Goal: Information Seeking & Learning: Find contact information

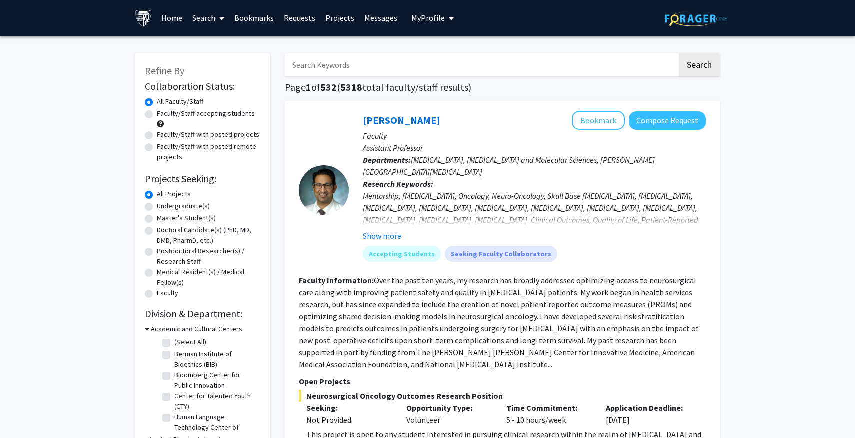
click at [188, 210] on label "Undergraduate(s)" at bounding box center [183, 206] width 53 height 11
click at [164, 208] on input "Undergraduate(s)" at bounding box center [160, 204] width 7 height 7
radio input "true"
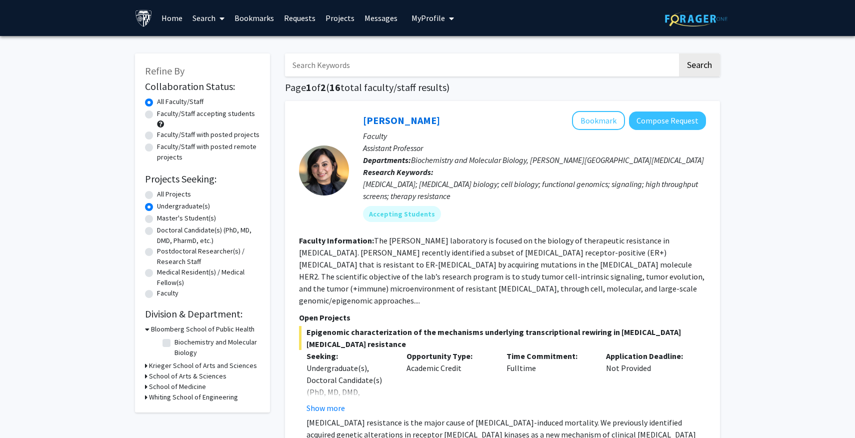
click at [161, 198] on label "All Projects" at bounding box center [174, 194] width 34 height 11
click at [161, 196] on input "All Projects" at bounding box center [160, 192] width 7 height 7
radio input "true"
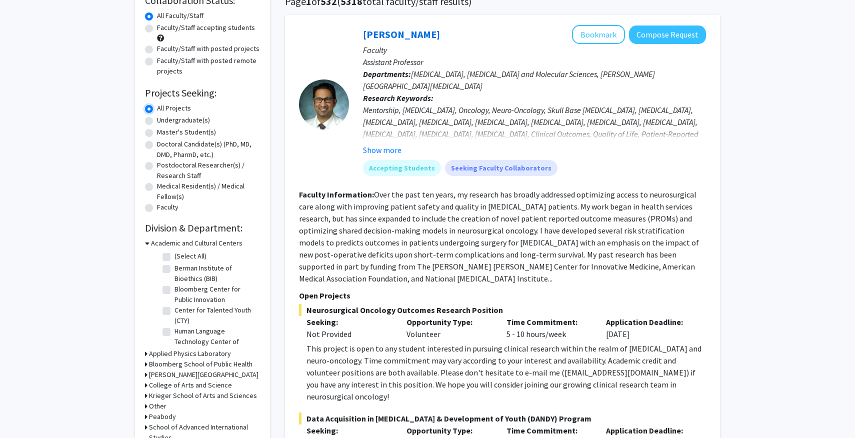
scroll to position [82, 0]
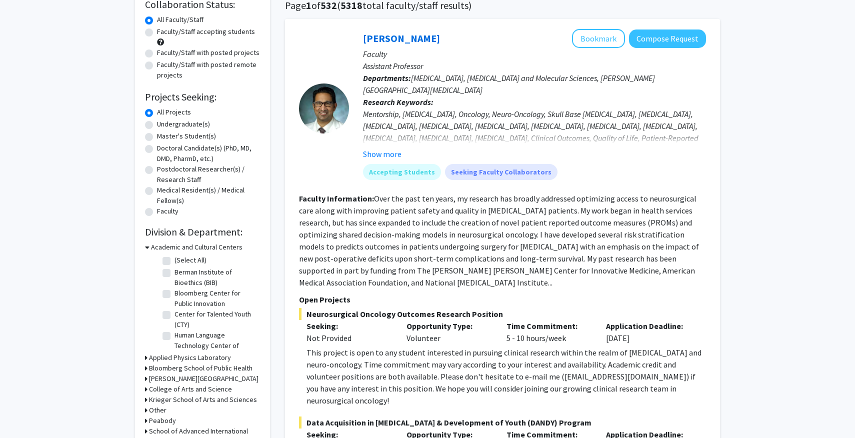
click at [197, 36] on label "Faculty/Staff accepting students" at bounding box center [206, 32] width 98 height 11
click at [164, 33] on input "Faculty/Staff accepting students" at bounding box center [160, 30] width 7 height 7
radio input "true"
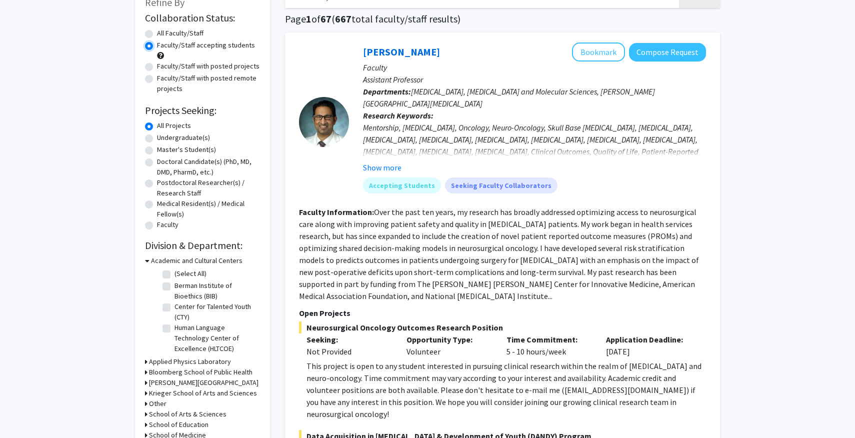
scroll to position [74, 0]
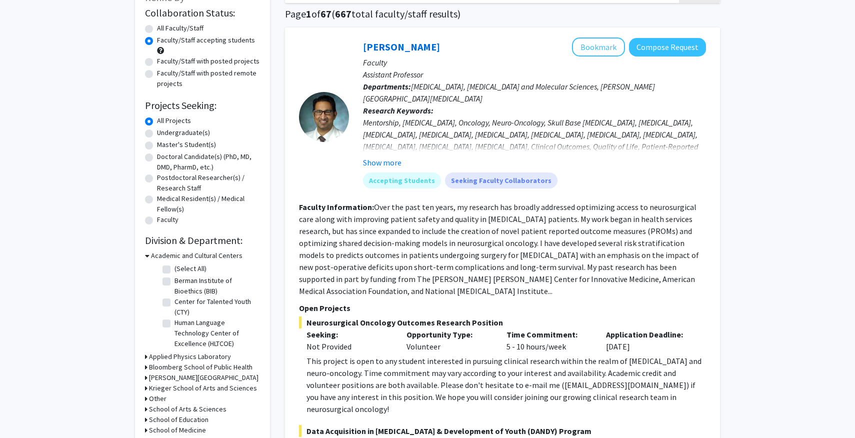
click at [189, 79] on label "Faculty/Staff with posted remote projects" at bounding box center [208, 78] width 103 height 21
click at [164, 75] on input "Faculty/Staff with posted remote projects" at bounding box center [160, 71] width 7 height 7
radio input "true"
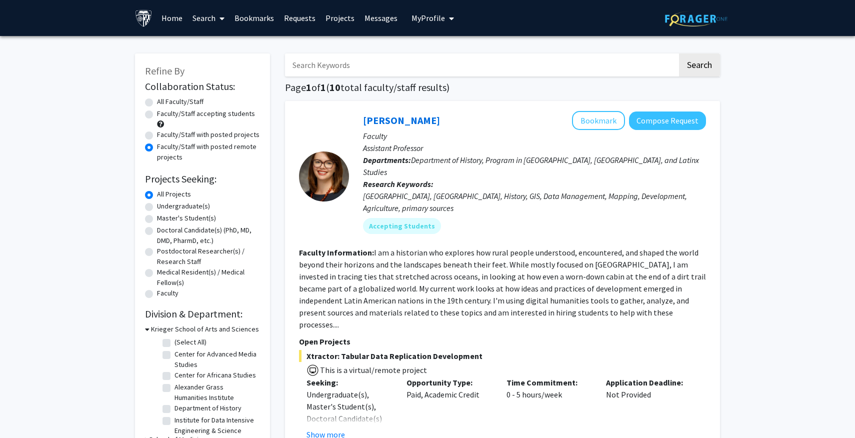
click at [185, 112] on label "Faculty/Staff accepting students" at bounding box center [206, 114] width 98 height 11
click at [164, 112] on input "Faculty/Staff accepting students" at bounding box center [160, 112] width 7 height 7
radio input "true"
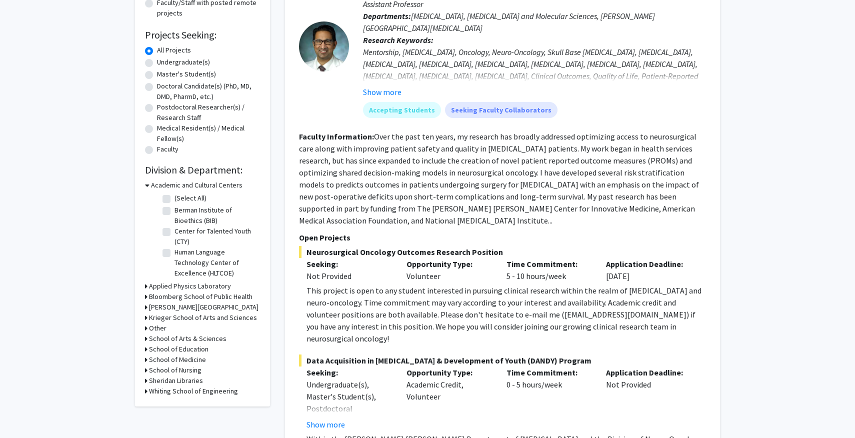
scroll to position [146, 0]
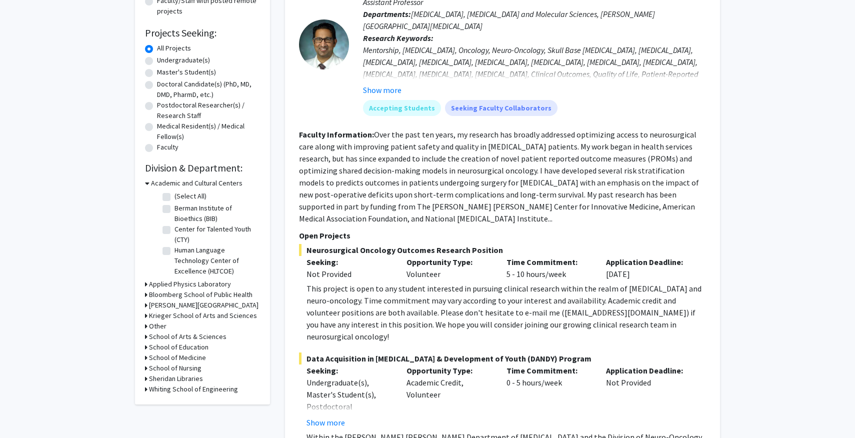
click at [183, 355] on h3 "School of Medicine" at bounding box center [177, 358] width 57 height 11
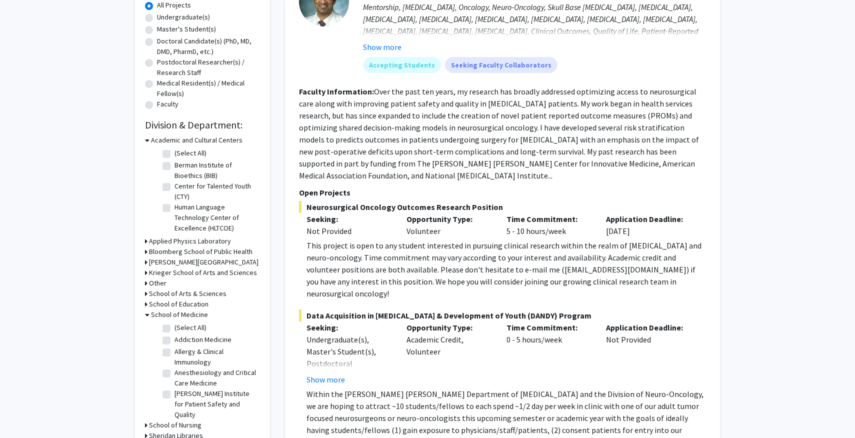
scroll to position [191, 0]
click at [175, 328] on label "(Select All)" at bounding box center [191, 326] width 32 height 11
click at [175, 328] on input "(Select All)" at bounding box center [178, 324] width 7 height 7
checkbox input "true"
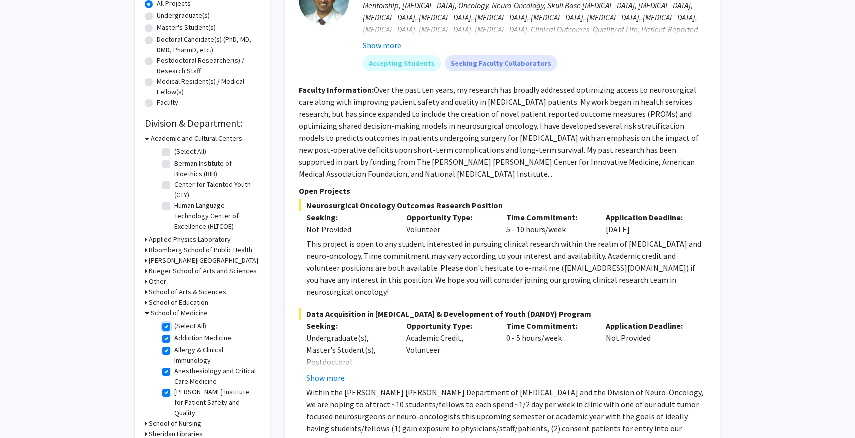
checkbox input "true"
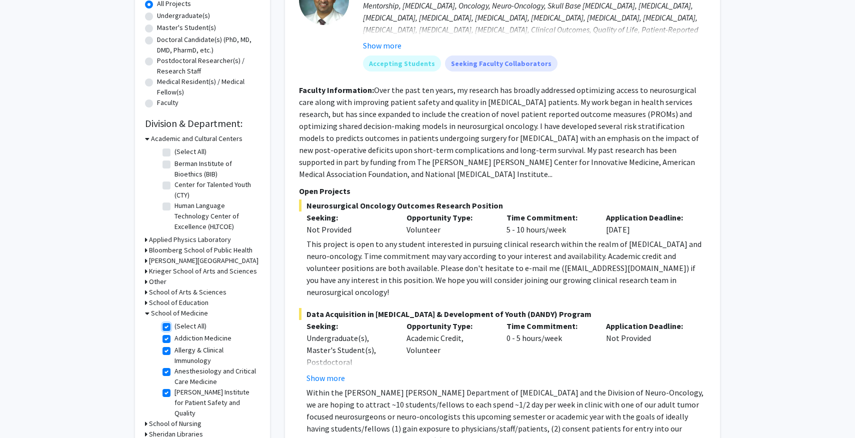
checkbox input "true"
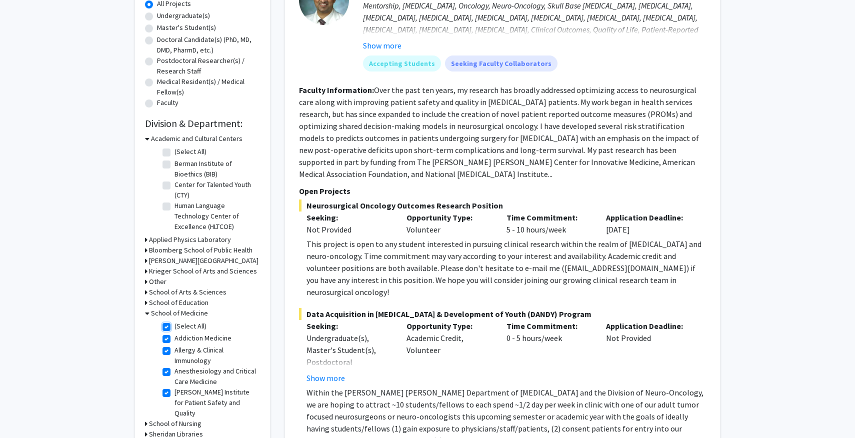
checkbox input "true"
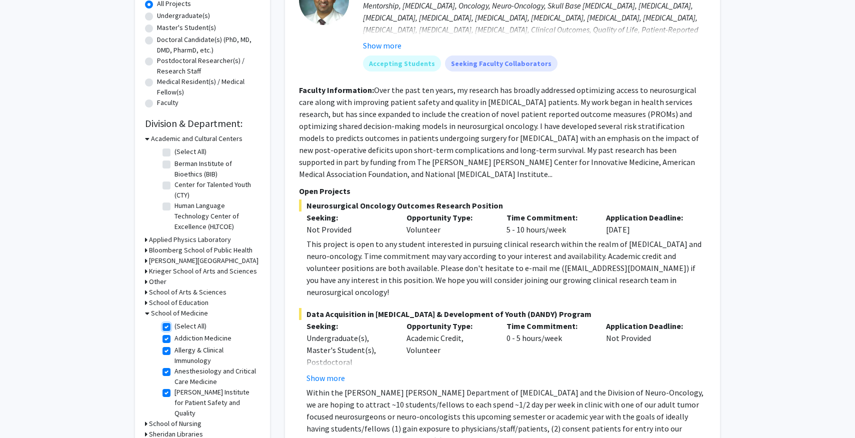
checkbox input "true"
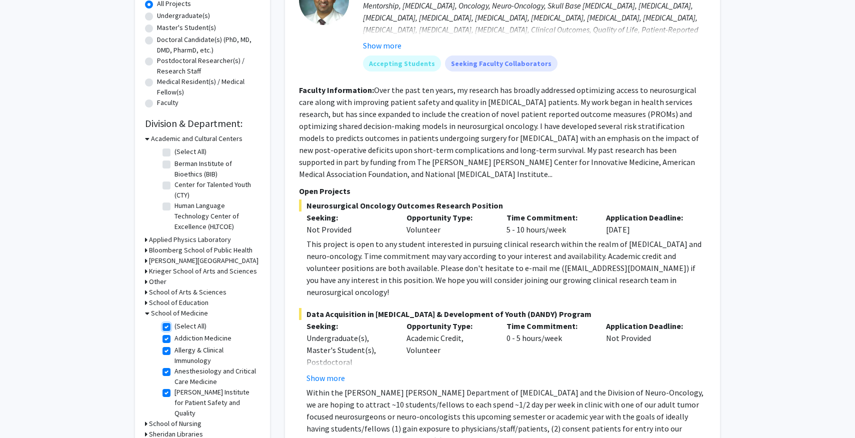
checkbox input "true"
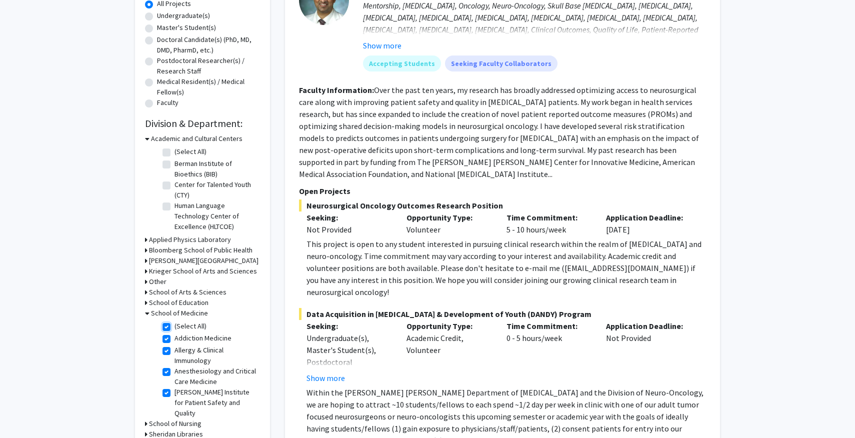
checkbox input "true"
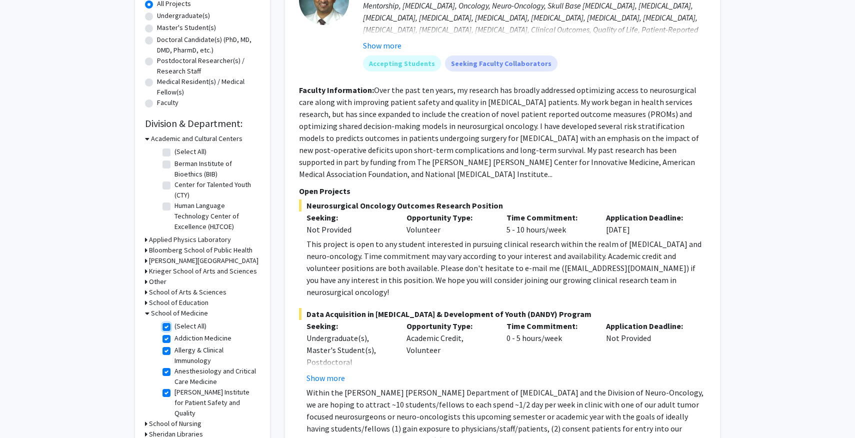
checkbox input "true"
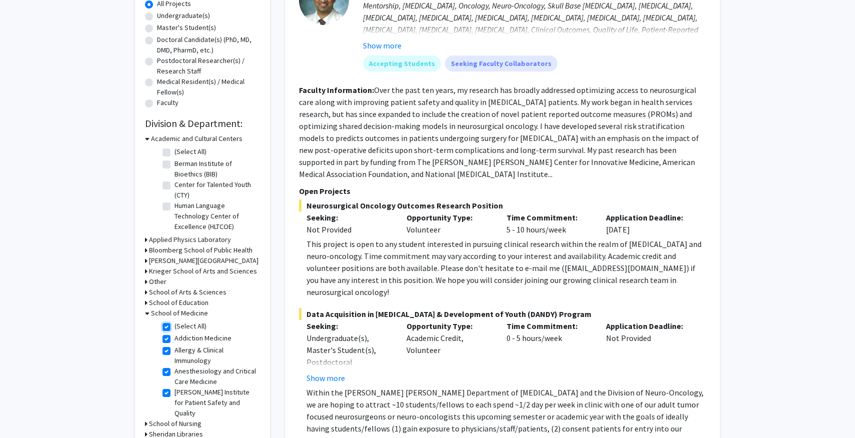
checkbox input "true"
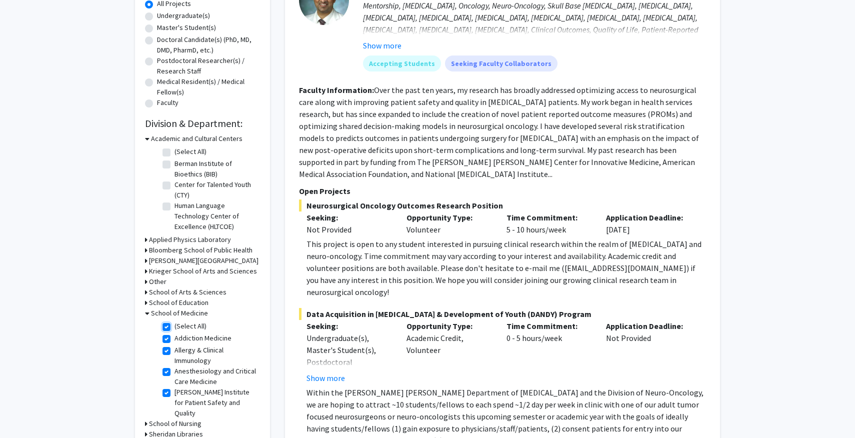
checkbox input "true"
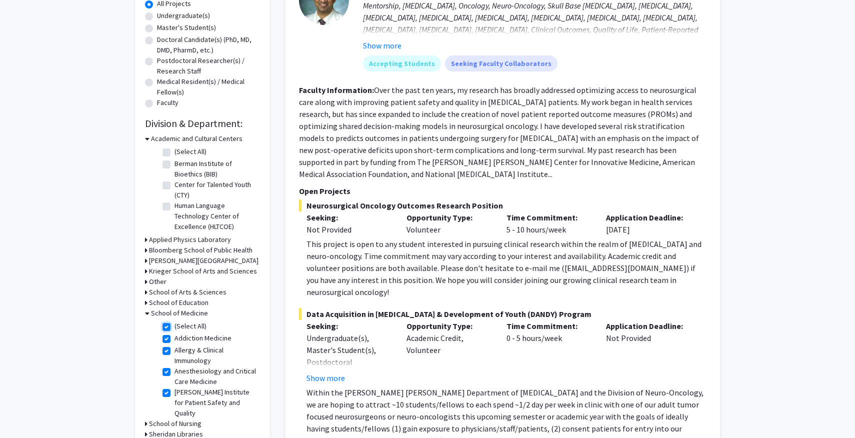
checkbox input "true"
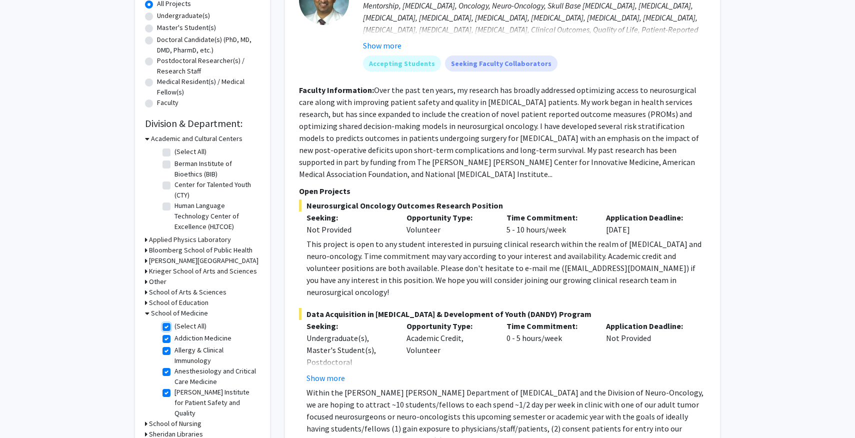
checkbox input "true"
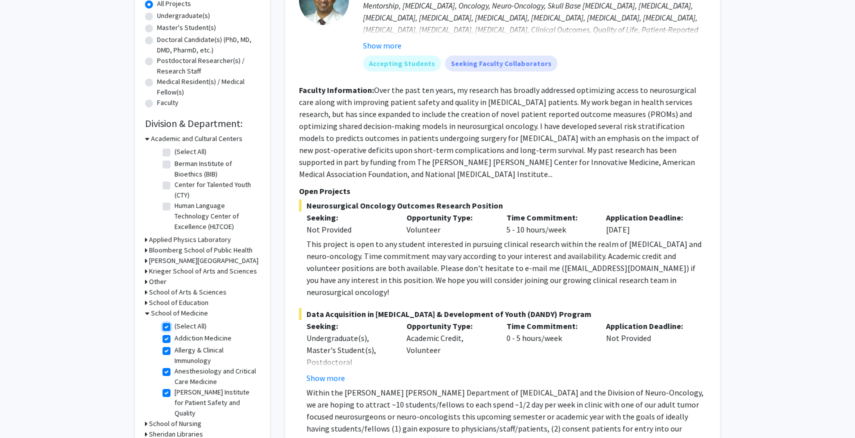
checkbox input "true"
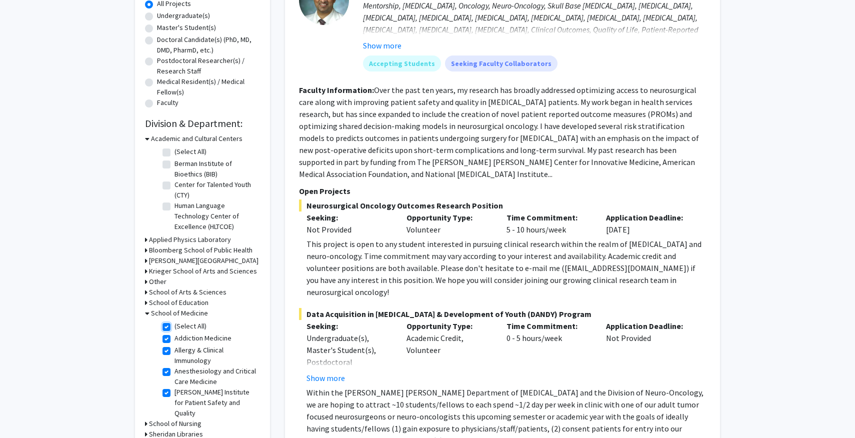
checkbox input "true"
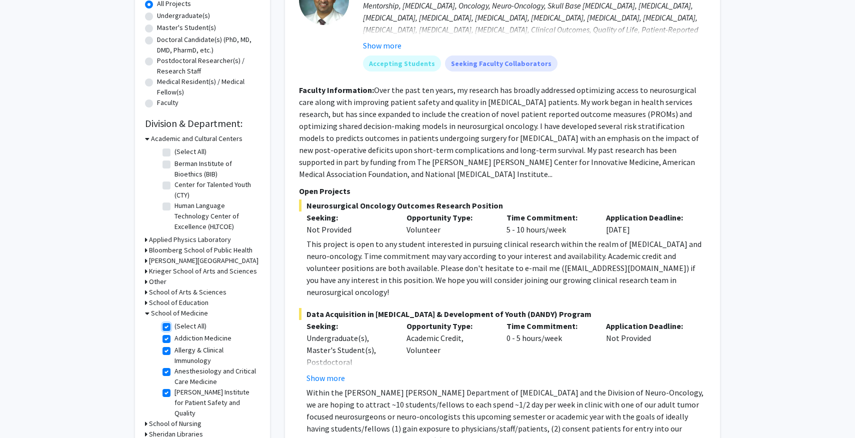
checkbox input "true"
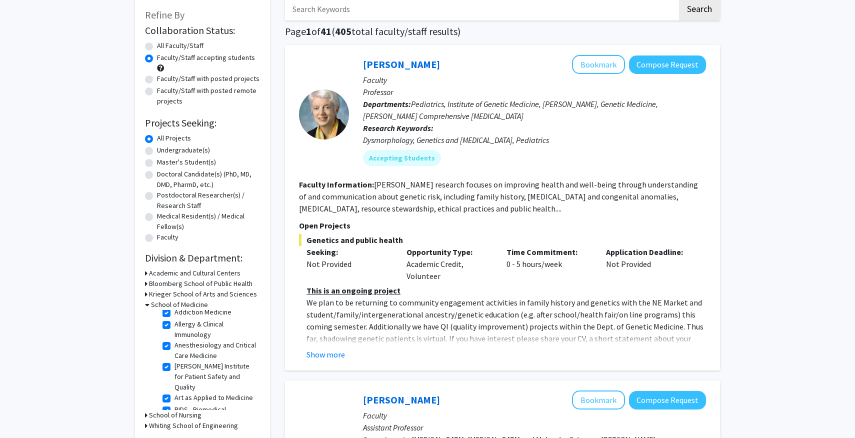
scroll to position [18, 0]
click at [171, 283] on h3 "Bloomberg School of Public Health" at bounding box center [201, 284] width 104 height 11
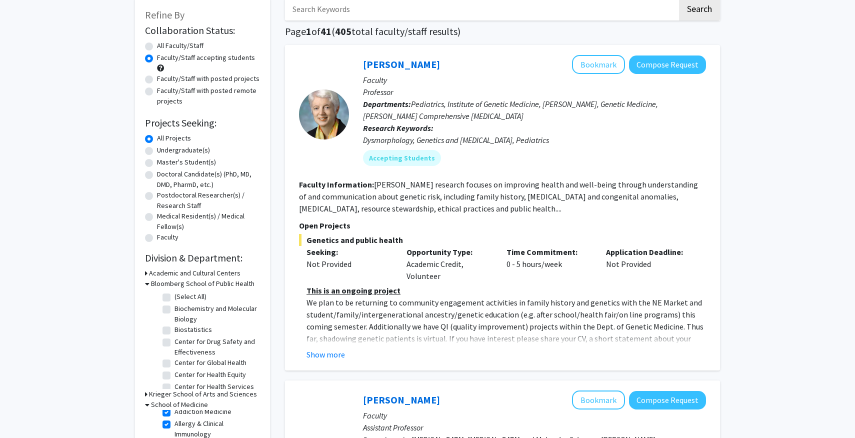
click at [175, 297] on label "(Select All)" at bounding box center [191, 297] width 32 height 11
click at [175, 297] on input "(Select All)" at bounding box center [178, 295] width 7 height 7
checkbox input "true"
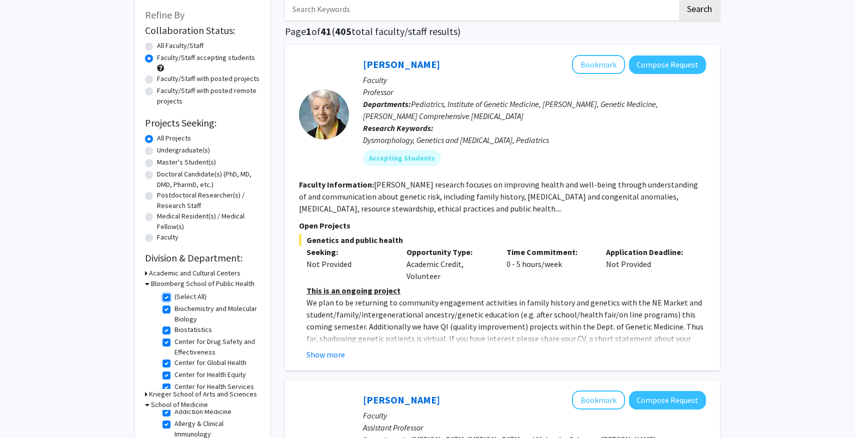
checkbox input "true"
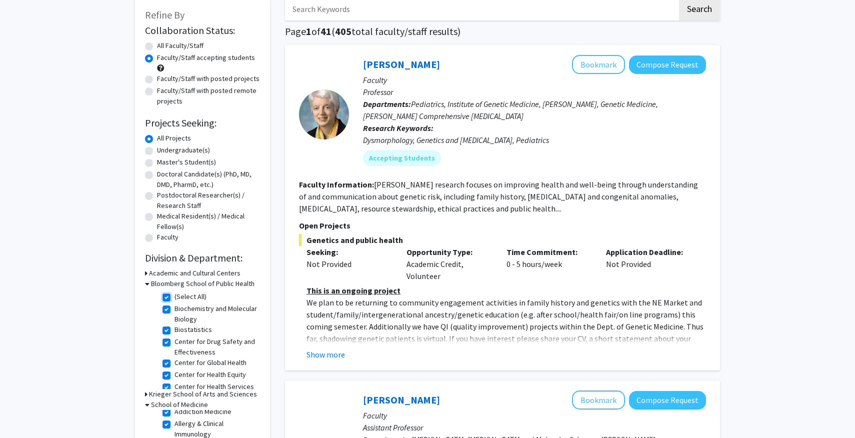
checkbox input "true"
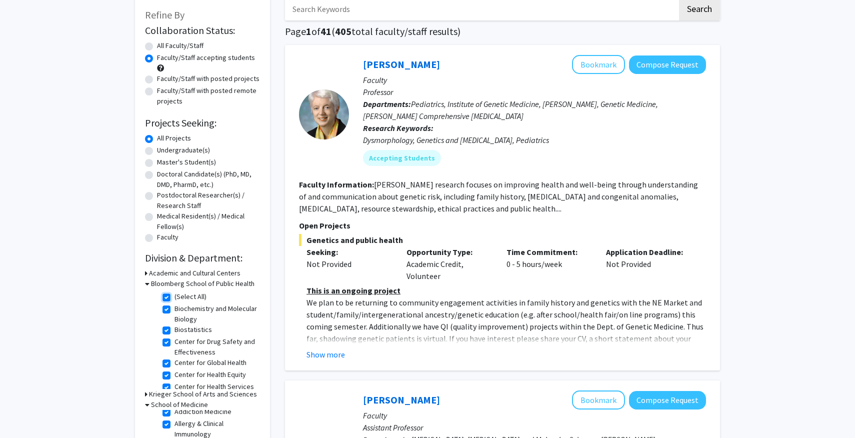
checkbox input "true"
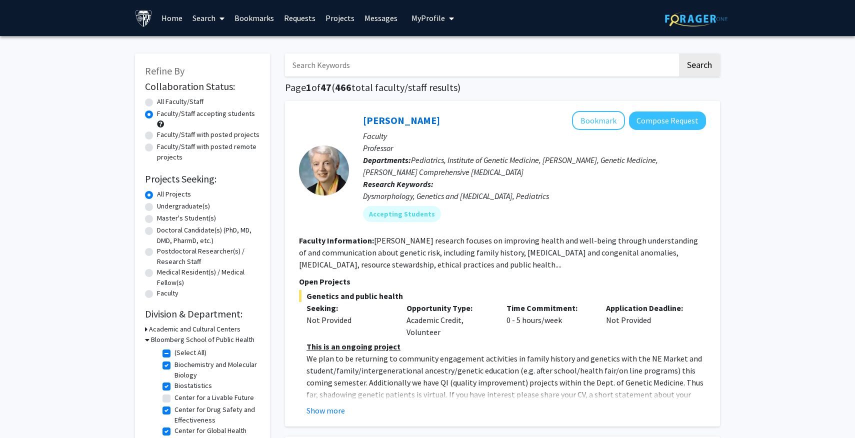
click at [175, 208] on label "Undergraduate(s)" at bounding box center [183, 206] width 53 height 11
click at [164, 208] on input "Undergraduate(s)" at bounding box center [160, 204] width 7 height 7
radio input "true"
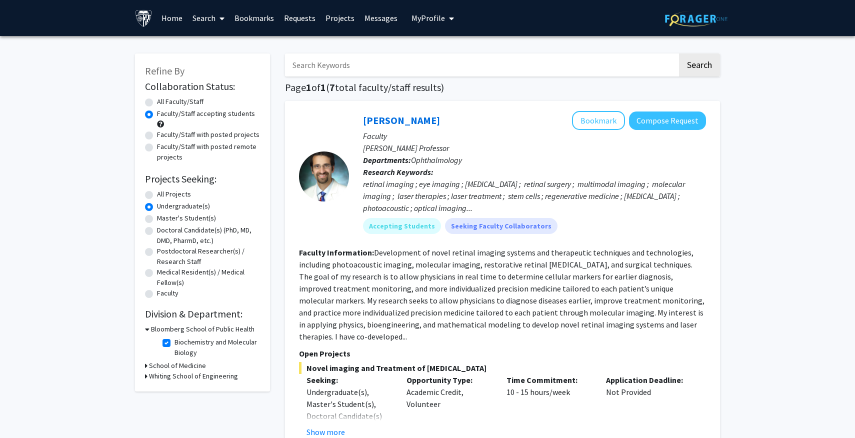
click at [161, 103] on label "All Faculty/Staff" at bounding box center [180, 102] width 47 height 11
click at [161, 103] on input "All Faculty/Staff" at bounding box center [160, 100] width 7 height 7
radio input "true"
click at [183, 195] on label "All Projects" at bounding box center [174, 194] width 34 height 11
click at [164, 195] on input "All Projects" at bounding box center [160, 192] width 7 height 7
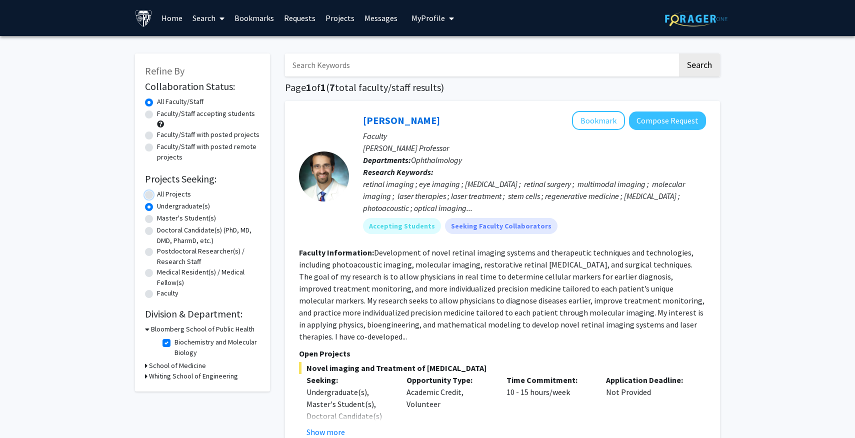
radio input "true"
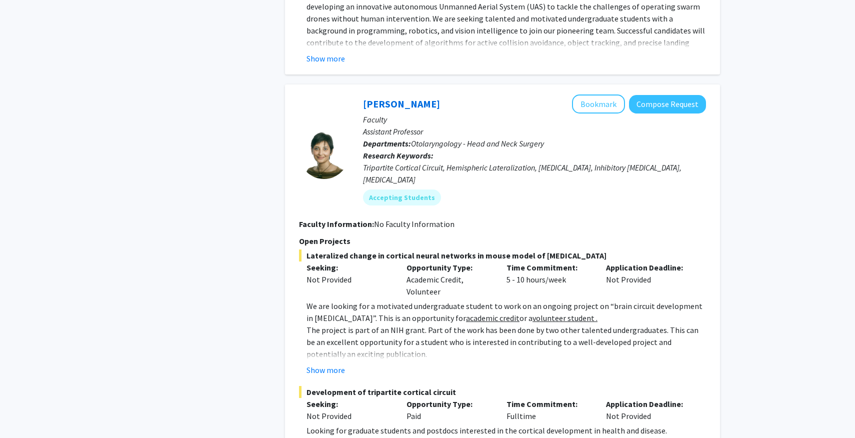
scroll to position [3339, 0]
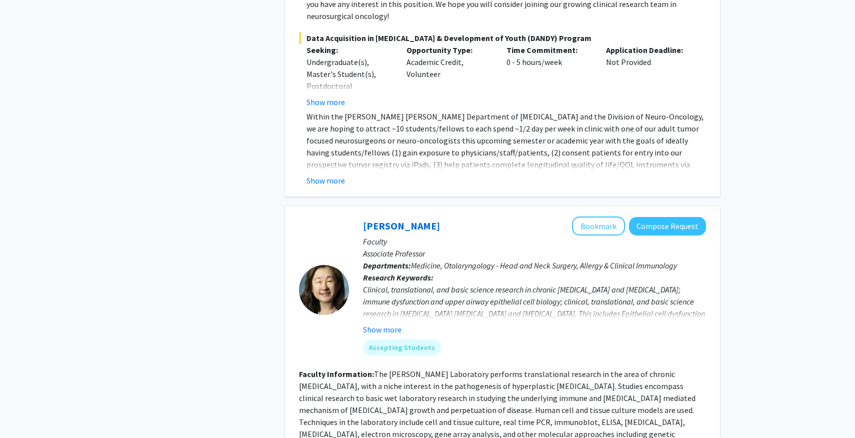
scroll to position [0, 0]
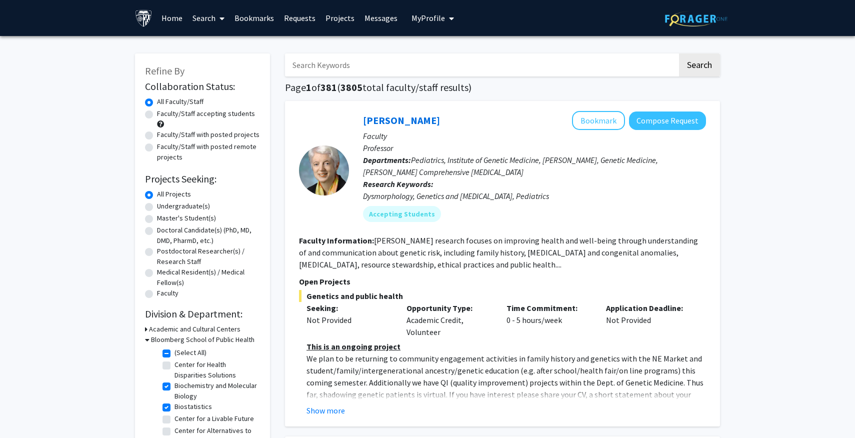
click at [345, 73] on input "Search Keywords" at bounding box center [481, 65] width 393 height 23
type input "[PERSON_NAME]"
click at [679, 54] on button "Search" at bounding box center [699, 65] width 41 height 23
checkbox input "false"
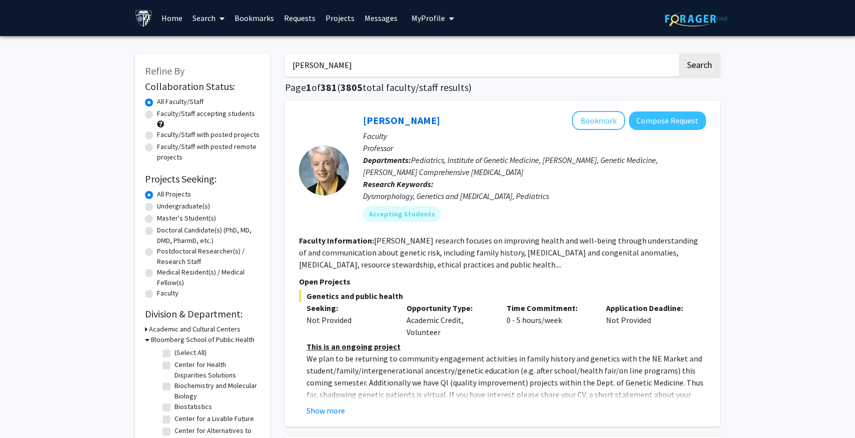
checkbox input "false"
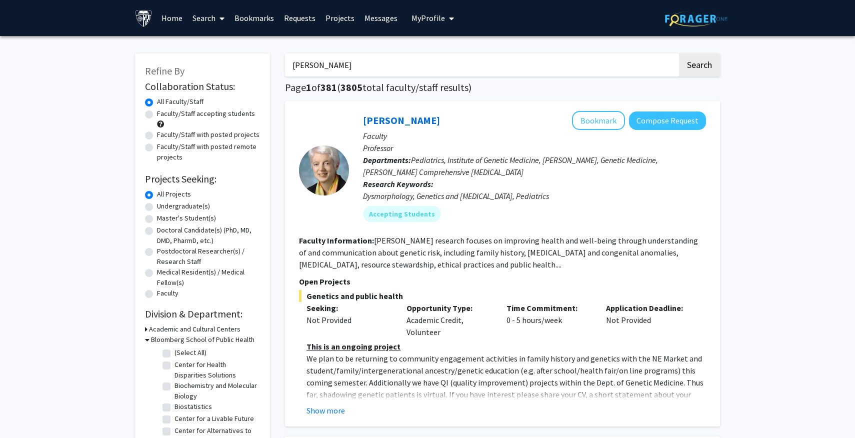
checkbox input "false"
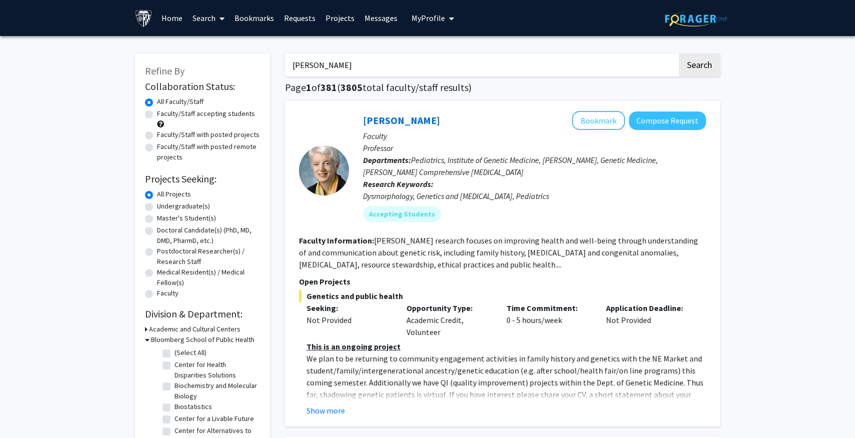
checkbox input "false"
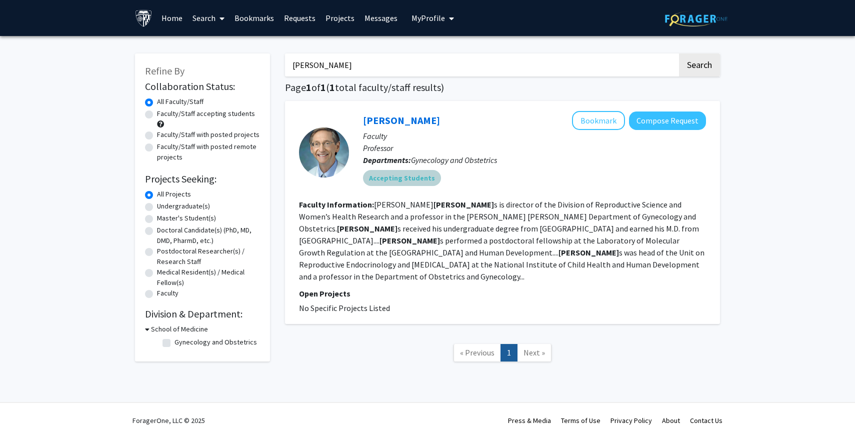
click at [395, 183] on mat-chip "Accepting Students" at bounding box center [402, 178] width 78 height 16
click at [397, 123] on link "[PERSON_NAME]" at bounding box center [401, 120] width 77 height 13
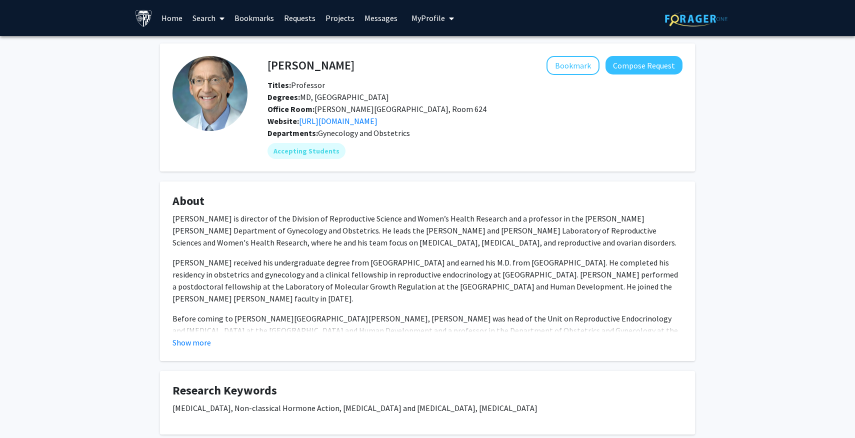
click at [368, 110] on span "Office Room: [PERSON_NAME][GEOGRAPHIC_DATA], Room 624" at bounding box center [377, 109] width 219 height 10
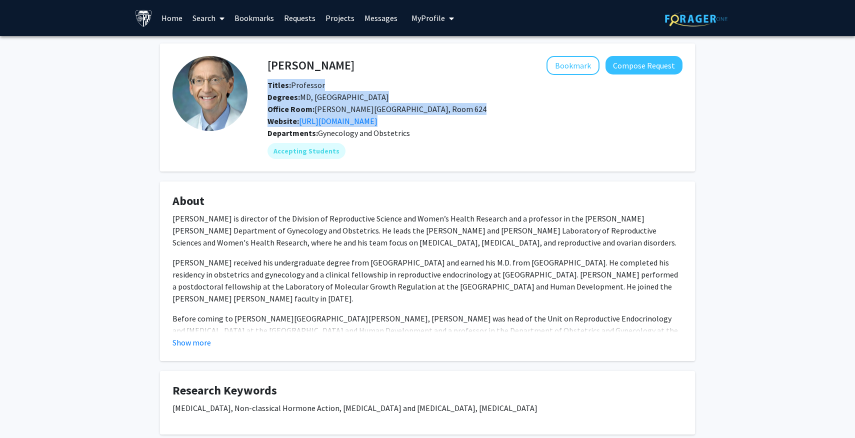
click at [368, 110] on span "Office Room: [PERSON_NAME][GEOGRAPHIC_DATA], Room 624" at bounding box center [377, 109] width 219 height 10
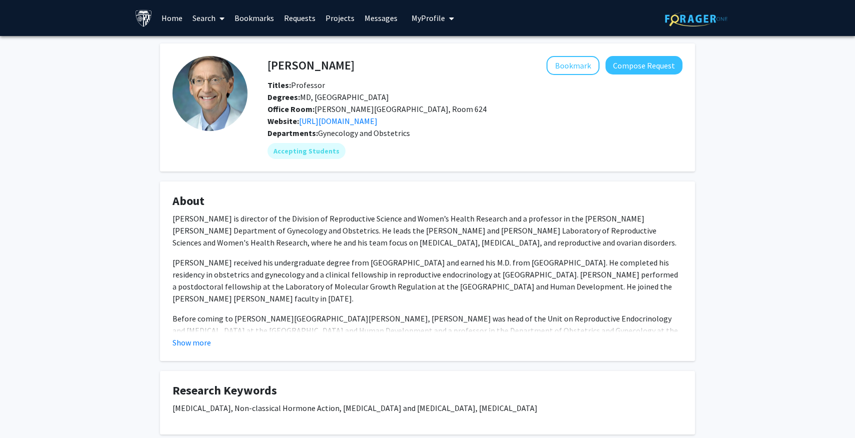
click at [399, 115] on div "Website: [URL][DOMAIN_NAME]" at bounding box center [475, 121] width 430 height 12
drag, startPoint x: 397, startPoint y: 113, endPoint x: 313, endPoint y: 112, distance: 84.0
click at [313, 112] on div "Office Room: [PERSON_NAME][GEOGRAPHIC_DATA], Room 624" at bounding box center [475, 109] width 430 height 12
copy span "[PERSON_NAME][GEOGRAPHIC_DATA], Room 624"
